Goal: Task Accomplishment & Management: Manage account settings

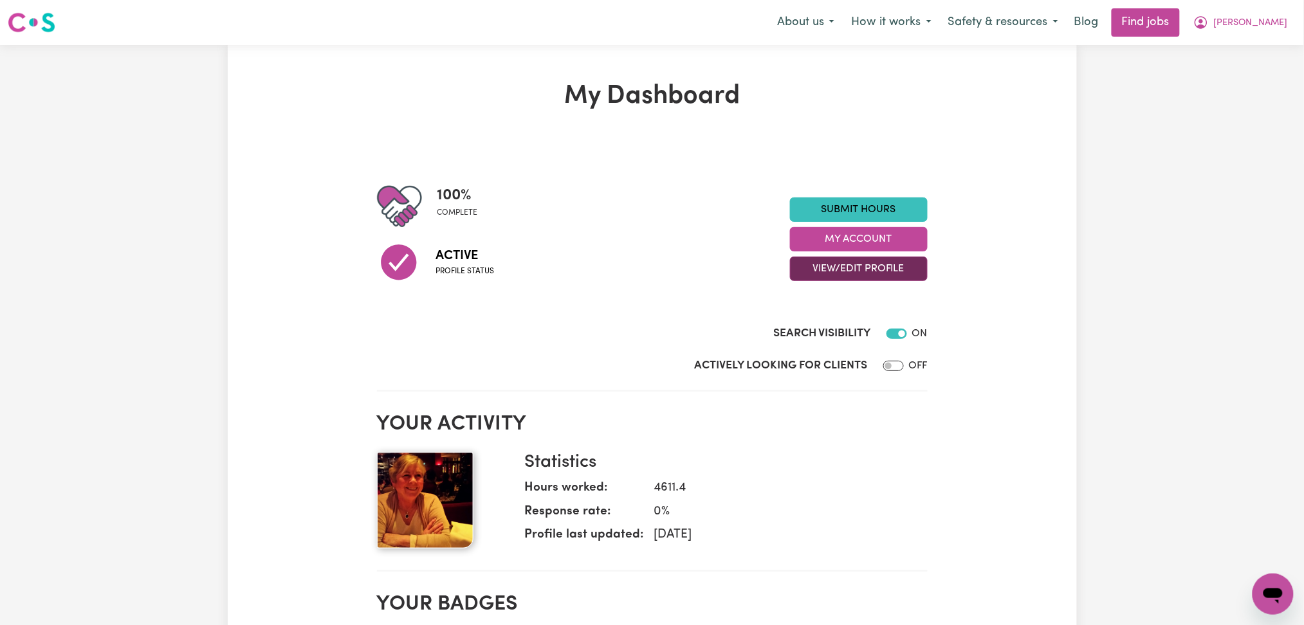
click at [806, 268] on button "View/Edit Profile" at bounding box center [859, 269] width 138 height 24
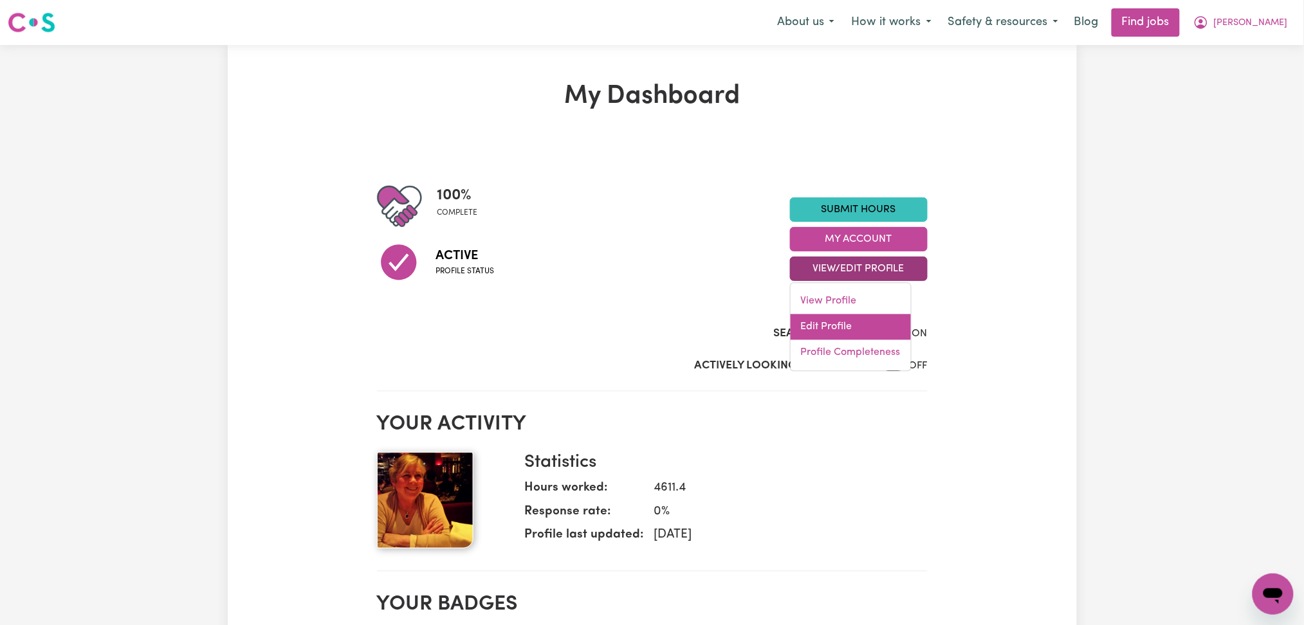
click at [810, 327] on link "Edit Profile" at bounding box center [850, 328] width 120 height 26
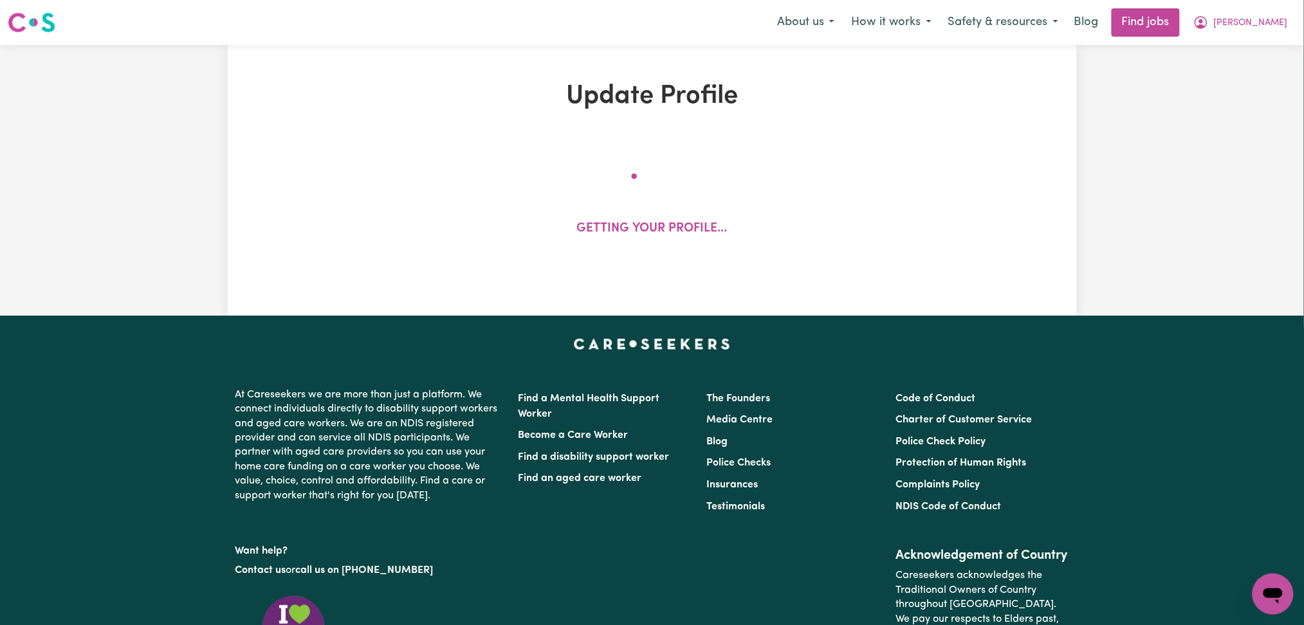
select select "[DEMOGRAPHIC_DATA]"
select select "[DEMOGRAPHIC_DATA] Citizen"
select select "Studying a healthcare related degree or qualification"
select select "44"
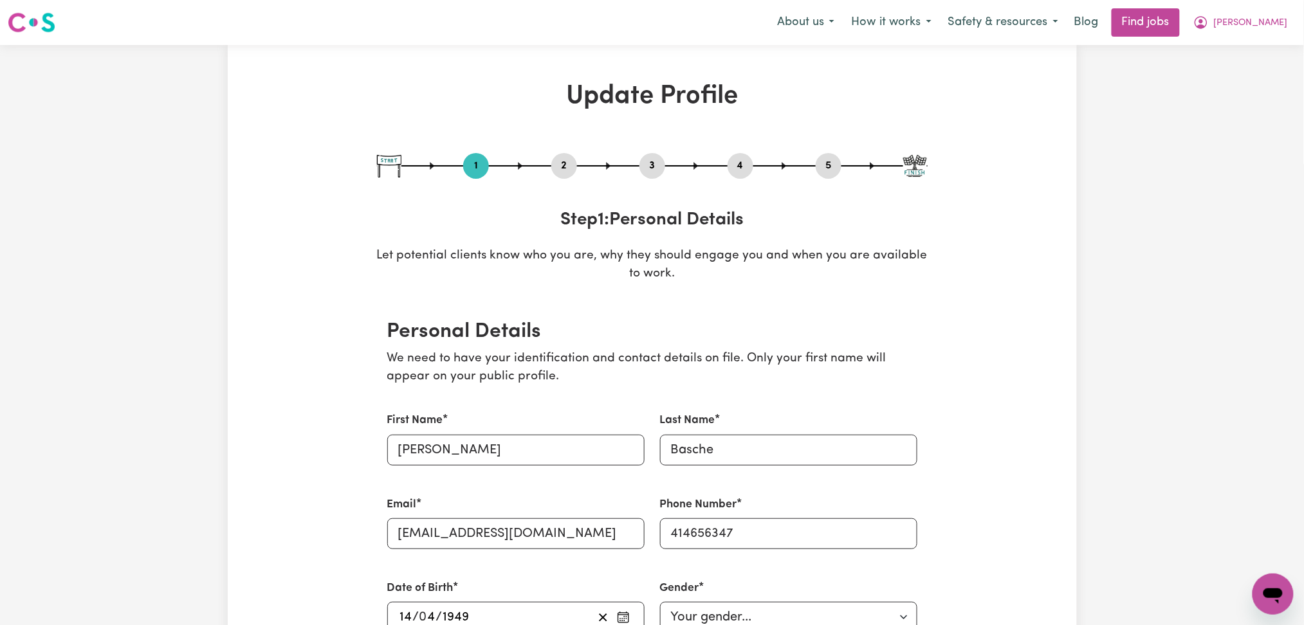
drag, startPoint x: 650, startPoint y: 163, endPoint x: 641, endPoint y: 163, distance: 8.4
click at [650, 163] on button "3" at bounding box center [652, 166] width 26 height 17
select select "2015"
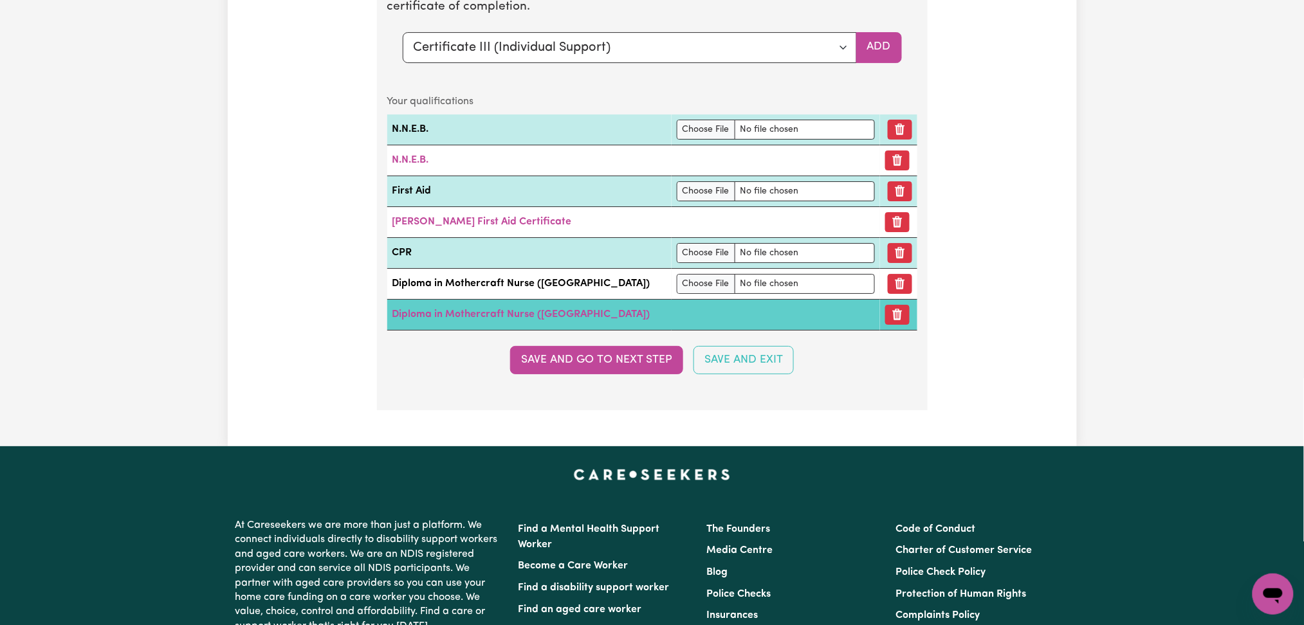
scroll to position [3296, 0]
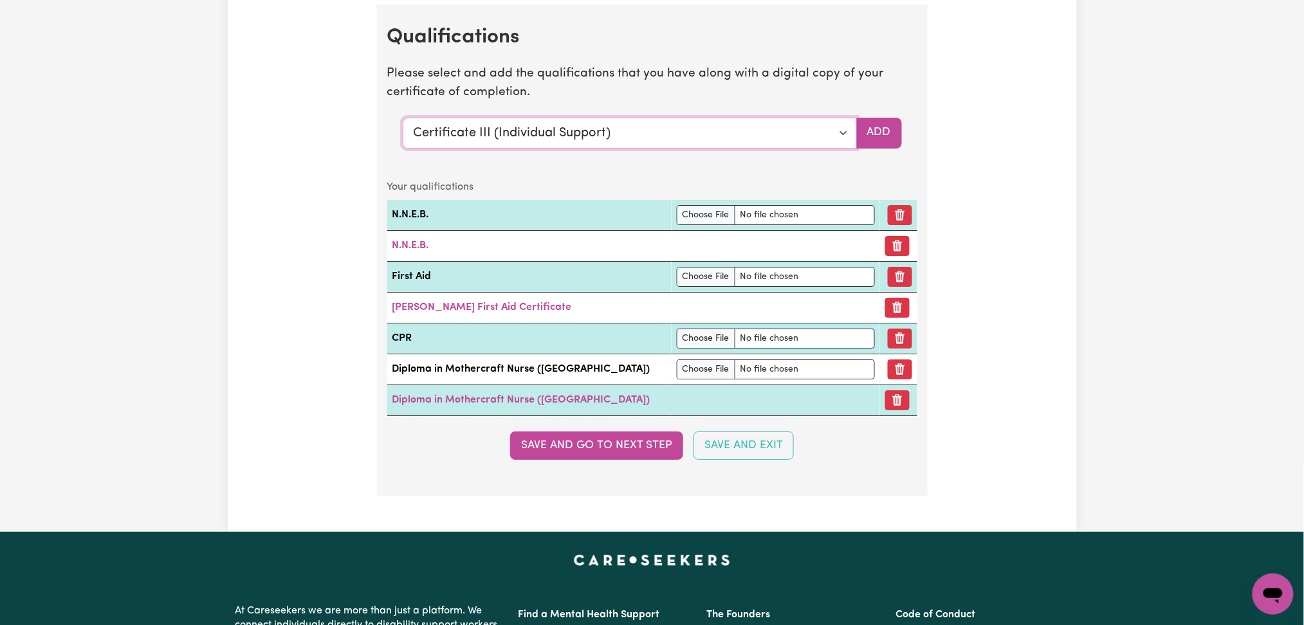
click at [488, 123] on select "Select a qualification to add... Certificate III (Individual Support) Certifica…" at bounding box center [630, 133] width 454 height 31
select select "Manual Handling"
click at [403, 121] on select "Select a qualification to add... Certificate III (Individual Support) Certifica…" at bounding box center [630, 133] width 454 height 31
click at [881, 132] on button "Add" at bounding box center [879, 133] width 46 height 31
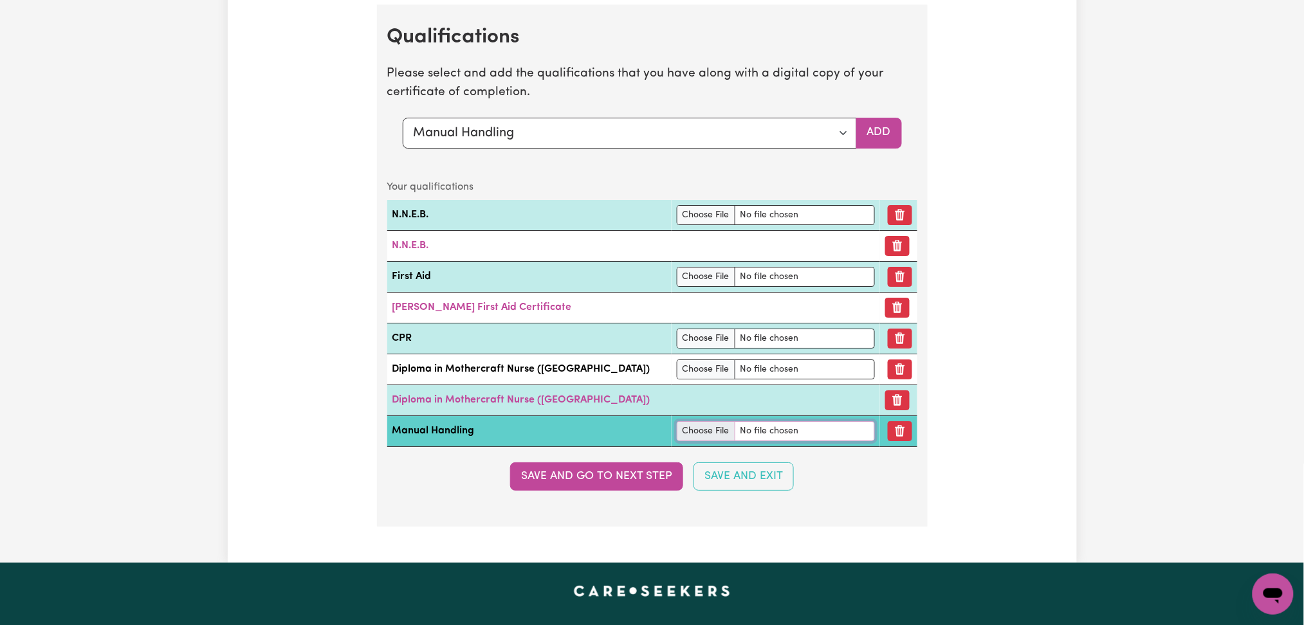
click at [677, 441] on input "file" at bounding box center [776, 431] width 199 height 20
type input "C:\fakepath\[PERSON_NAME] Manual Handling.jpg"
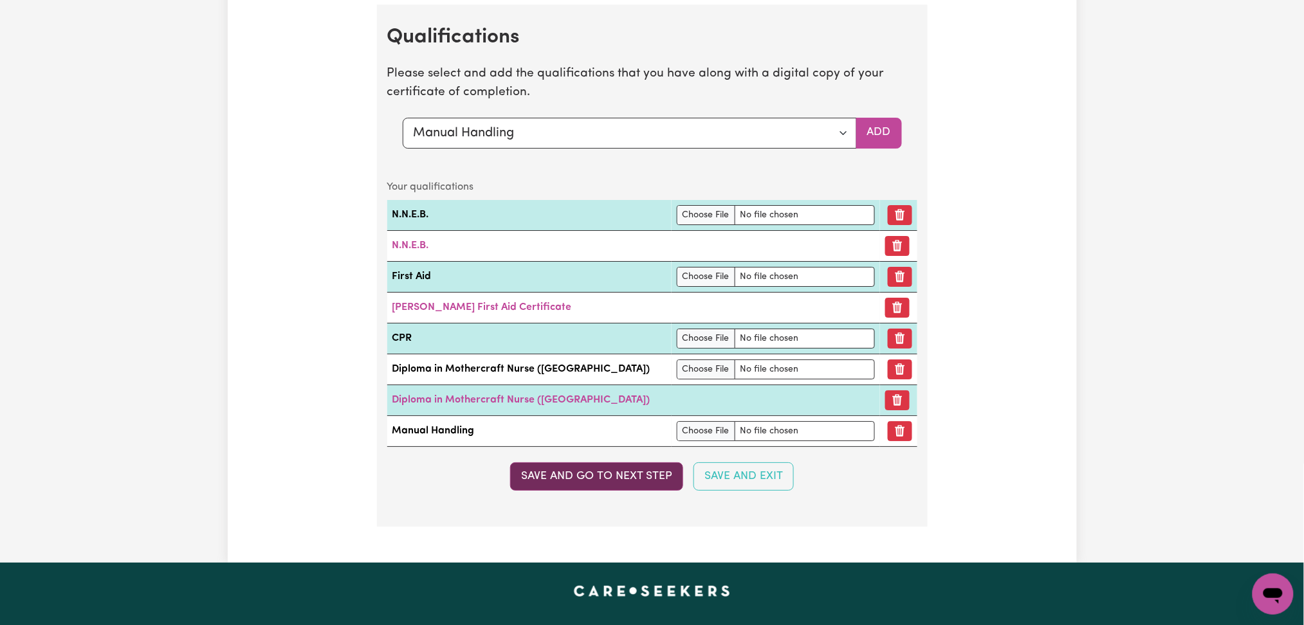
click at [613, 484] on button "Save and go to next step" at bounding box center [596, 476] width 173 height 28
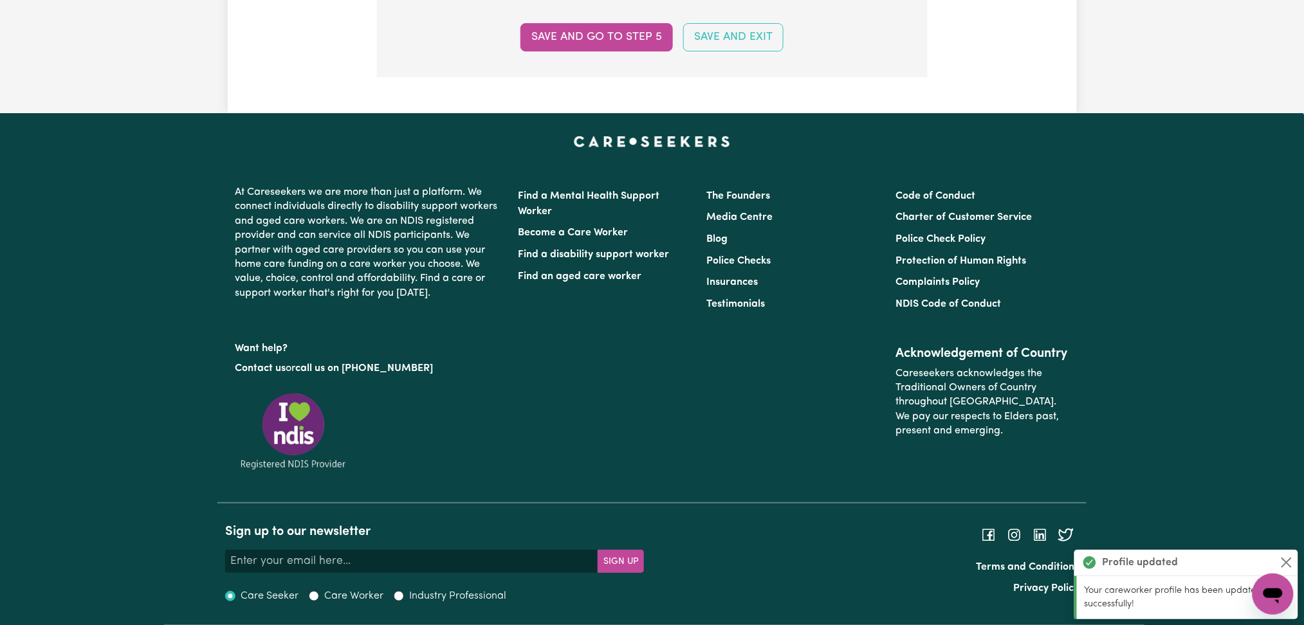
scroll to position [0, 0]
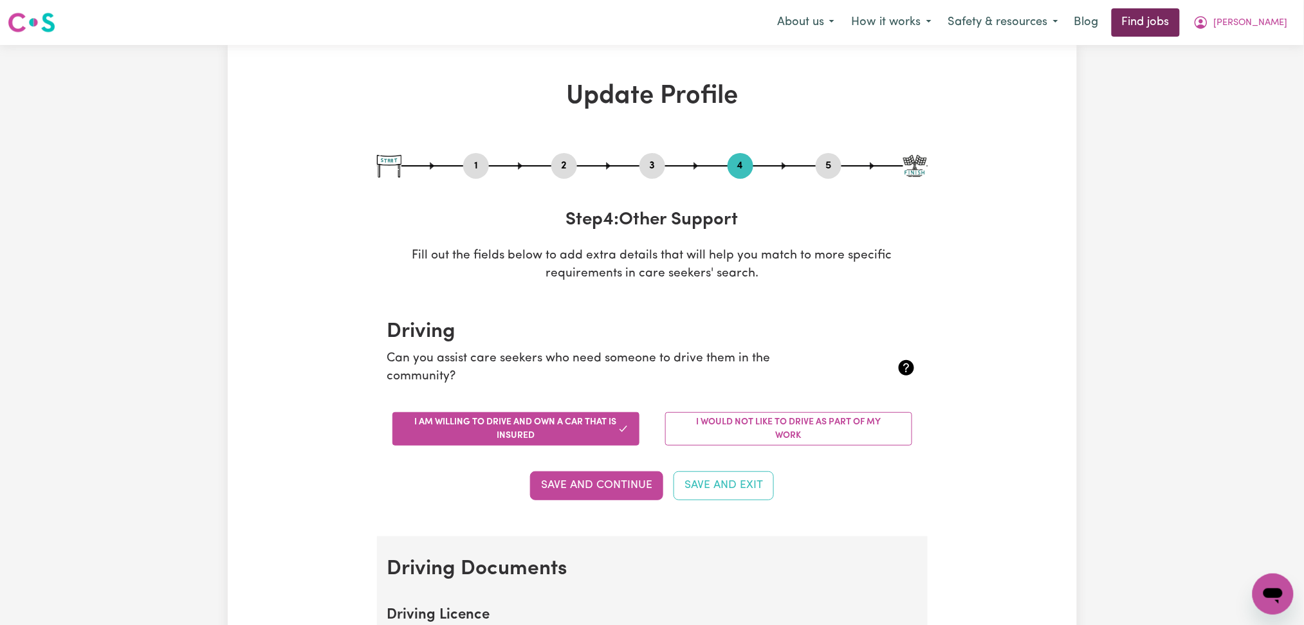
click at [1180, 16] on link "Find jobs" at bounding box center [1145, 22] width 68 height 28
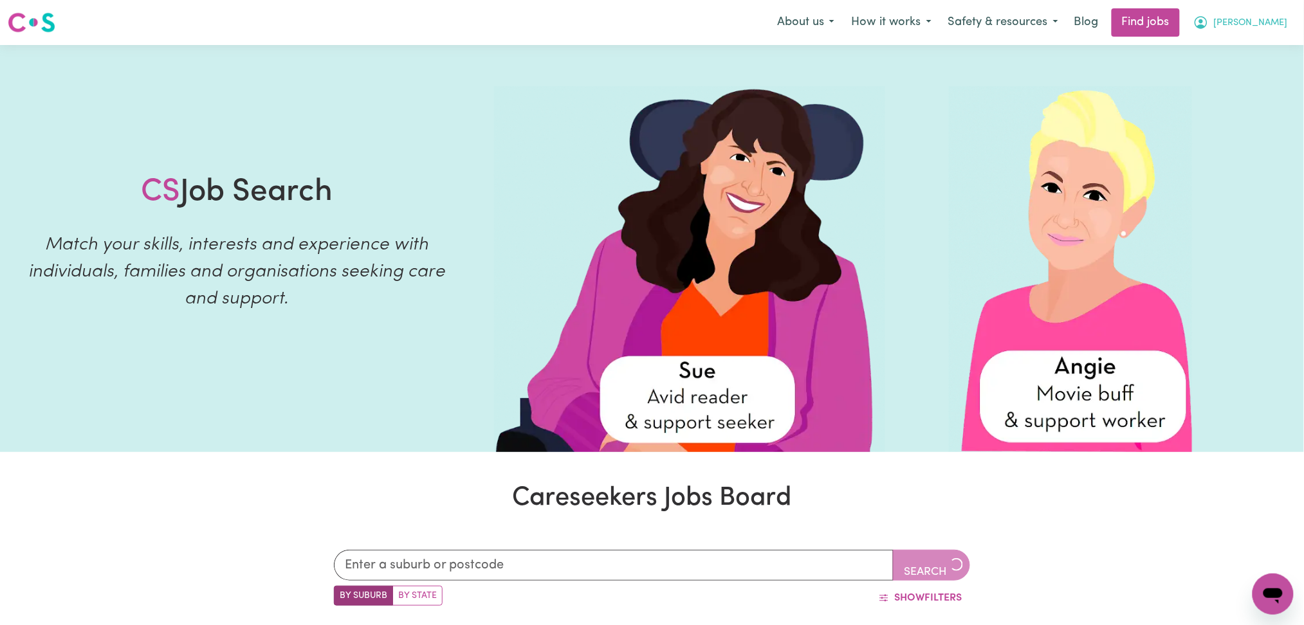
click at [1267, 30] on span "[PERSON_NAME]" at bounding box center [1251, 23] width 74 height 14
click at [1254, 93] on link "Logout" at bounding box center [1245, 98] width 102 height 24
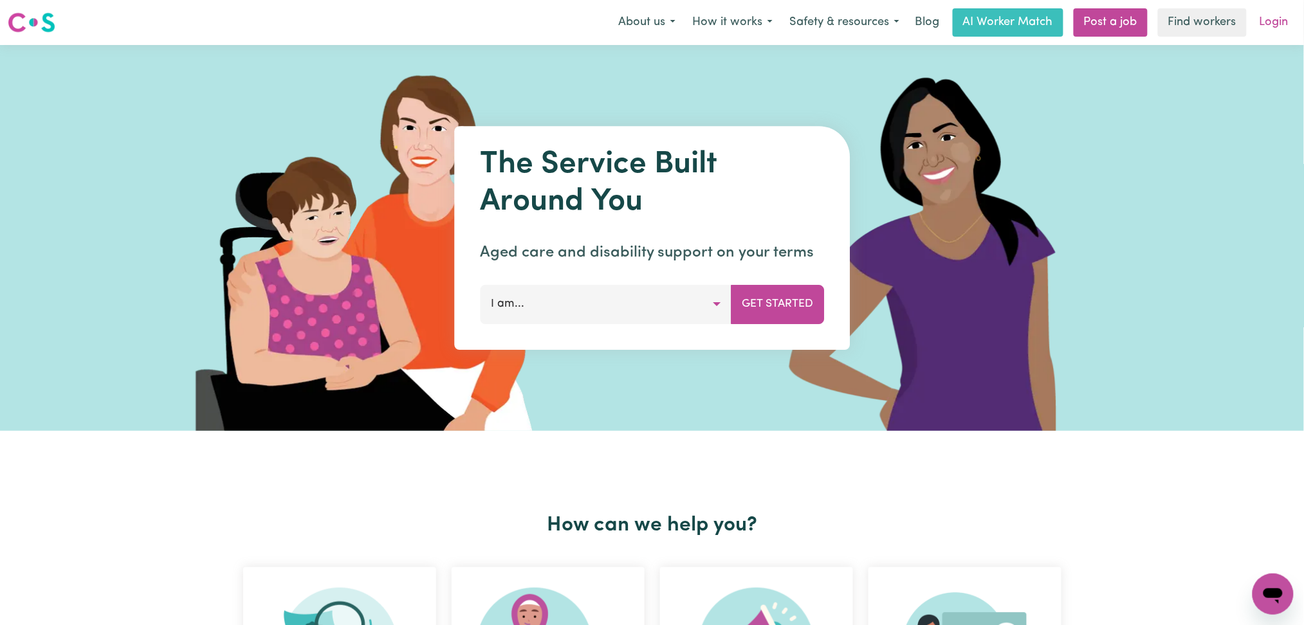
click at [1282, 10] on link "Login" at bounding box center [1274, 22] width 44 height 28
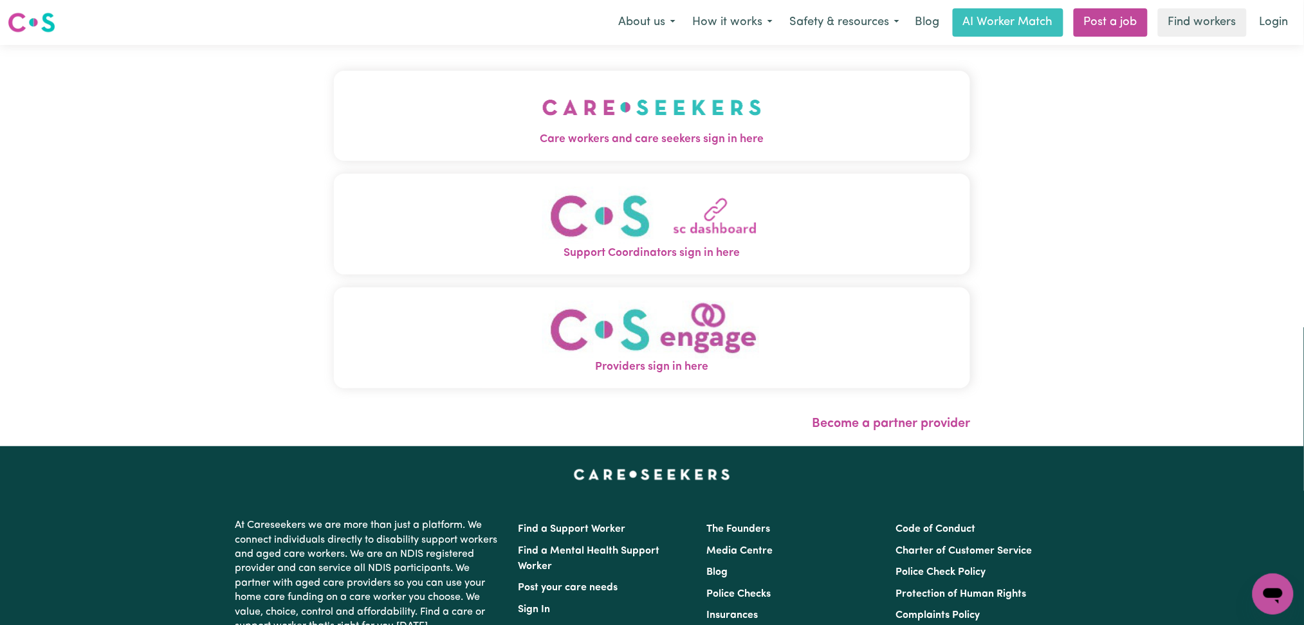
click at [479, 127] on button "Care workers and care seekers sign in here" at bounding box center [652, 116] width 637 height 90
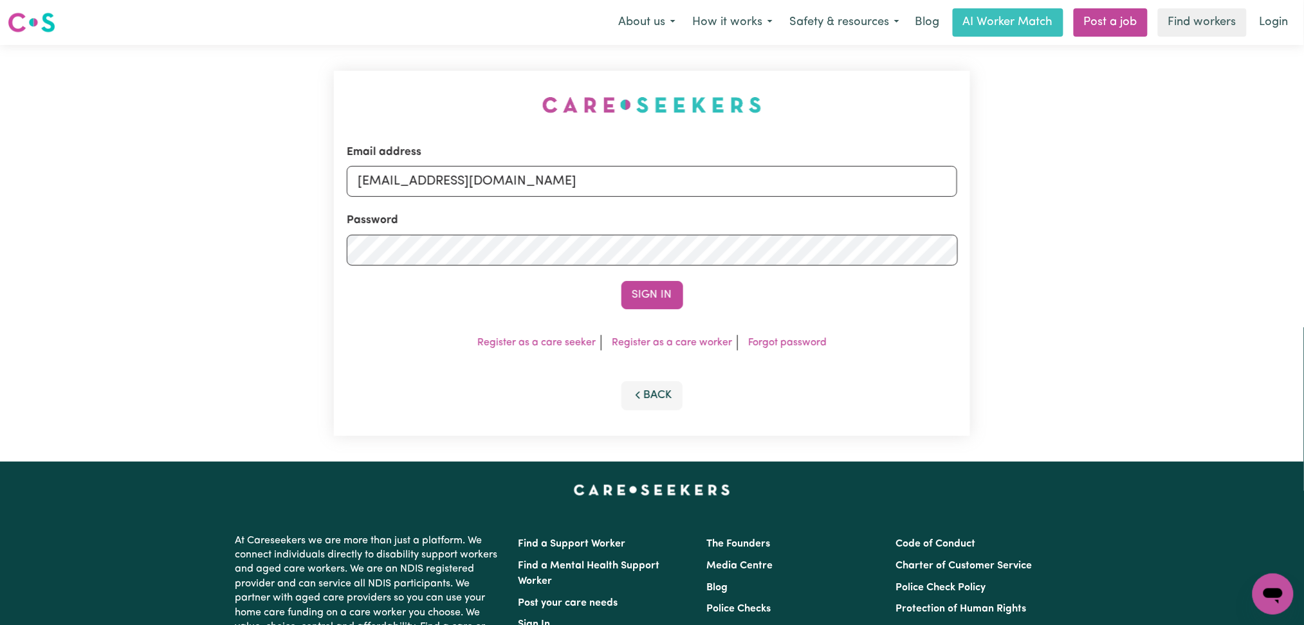
click at [490, 205] on form "Email address [EMAIL_ADDRESS][DOMAIN_NAME] Password Sign In" at bounding box center [652, 226] width 611 height 165
drag, startPoint x: 484, startPoint y: 188, endPoint x: 479, endPoint y: 197, distance: 9.8
click at [484, 188] on input "[EMAIL_ADDRESS][DOMAIN_NAME]" at bounding box center [652, 181] width 611 height 31
click at [422, 164] on div "Email address Superuser~[EMAIL_ADDRESS][DOMAIN_NAME]" at bounding box center [652, 170] width 611 height 53
drag, startPoint x: 422, startPoint y: 177, endPoint x: 935, endPoint y: 212, distance: 514.5
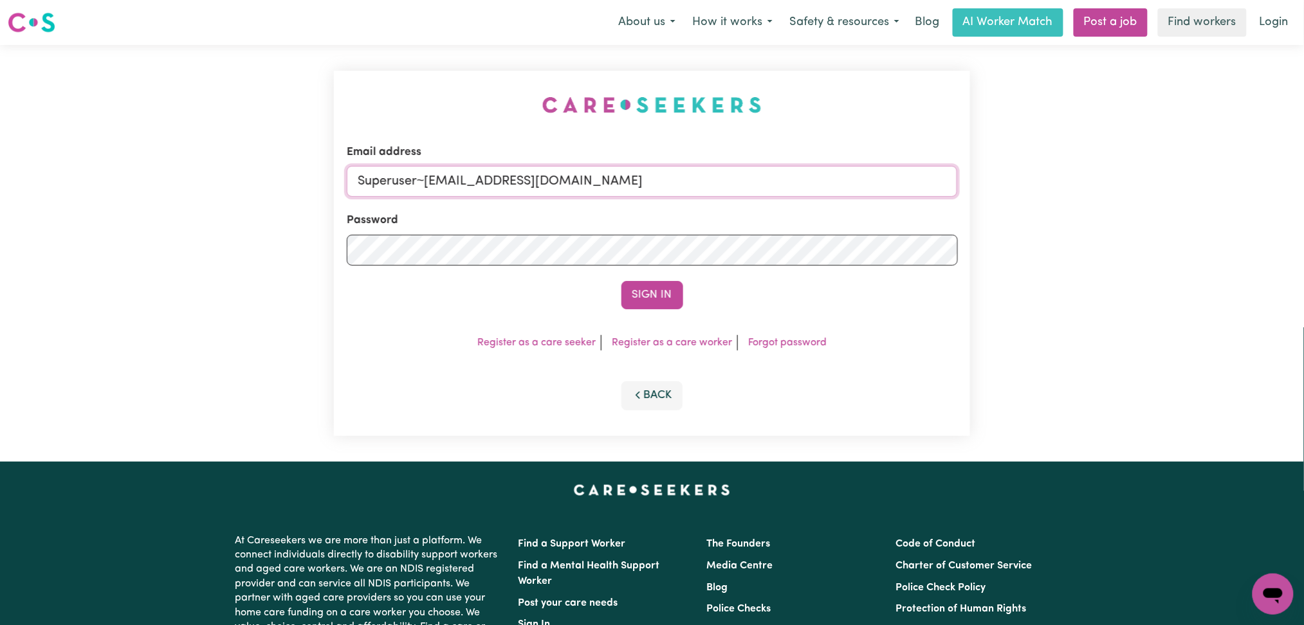
click at [935, 212] on form "Email address Superuser~[EMAIL_ADDRESS][DOMAIN_NAME] Password Sign In" at bounding box center [652, 226] width 611 height 165
paste input "nikilbikram10@g"
type input "Superuser~[EMAIL_ADDRESS][DOMAIN_NAME]"
click at [650, 294] on button "Sign In" at bounding box center [652, 295] width 62 height 28
